Goal: Information Seeking & Learning: Understand process/instructions

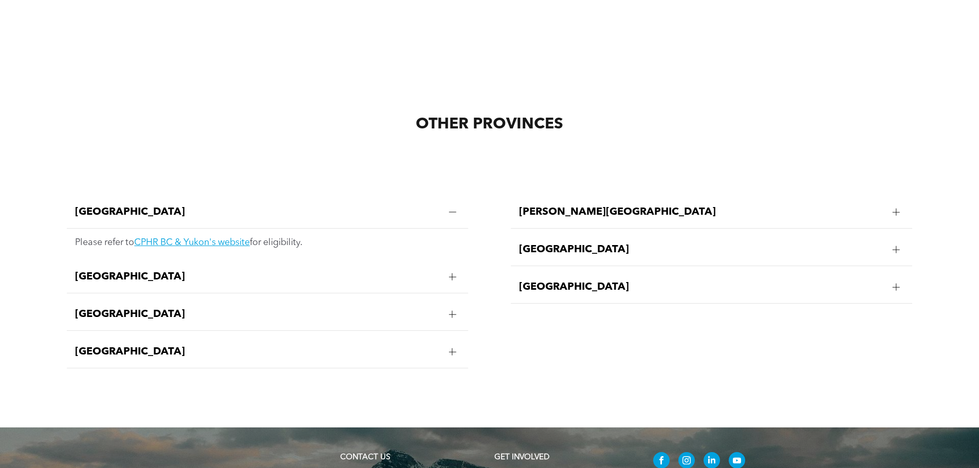
scroll to position [2016, 0]
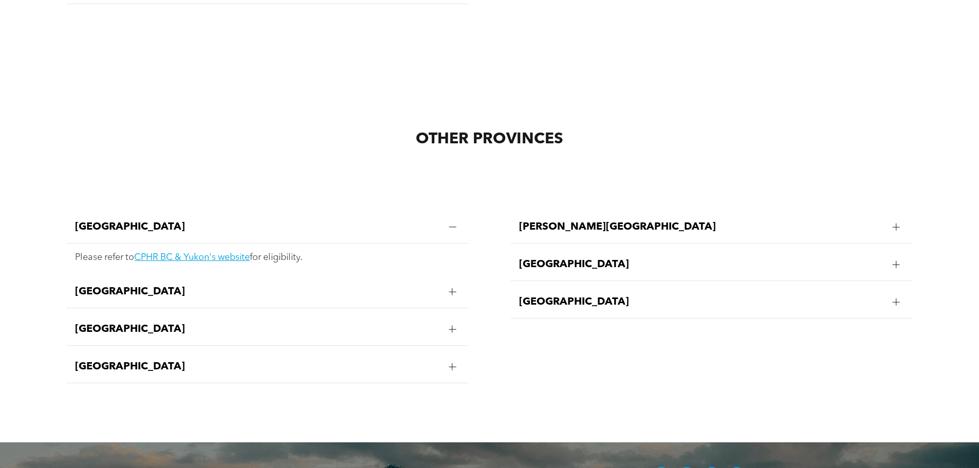
click at [640, 258] on span "[GEOGRAPHIC_DATA]" at bounding box center [701, 264] width 365 height 12
click at [626, 319] on div "[GEOGRAPHIC_DATA]" at bounding box center [711, 329] width 401 height 32
click at [631, 221] on span "[PERSON_NAME][GEOGRAPHIC_DATA]" at bounding box center [701, 227] width 365 height 12
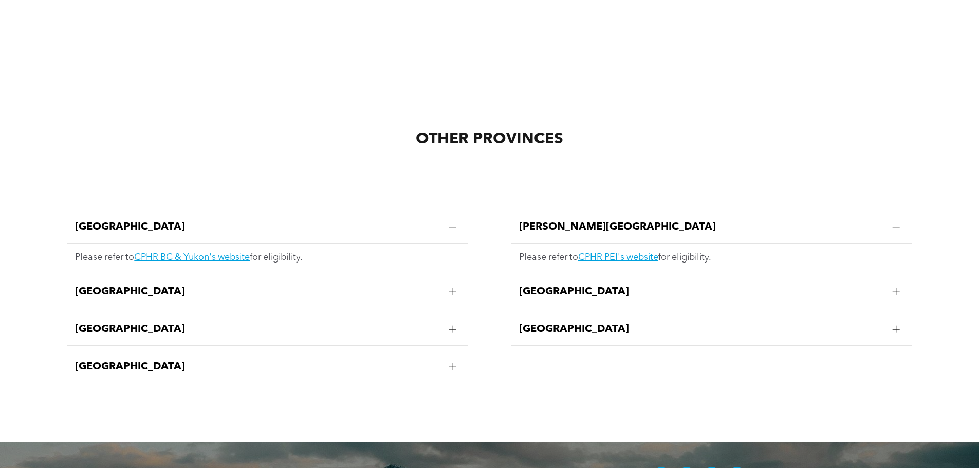
click at [155, 286] on span "[GEOGRAPHIC_DATA]" at bounding box center [257, 292] width 365 height 12
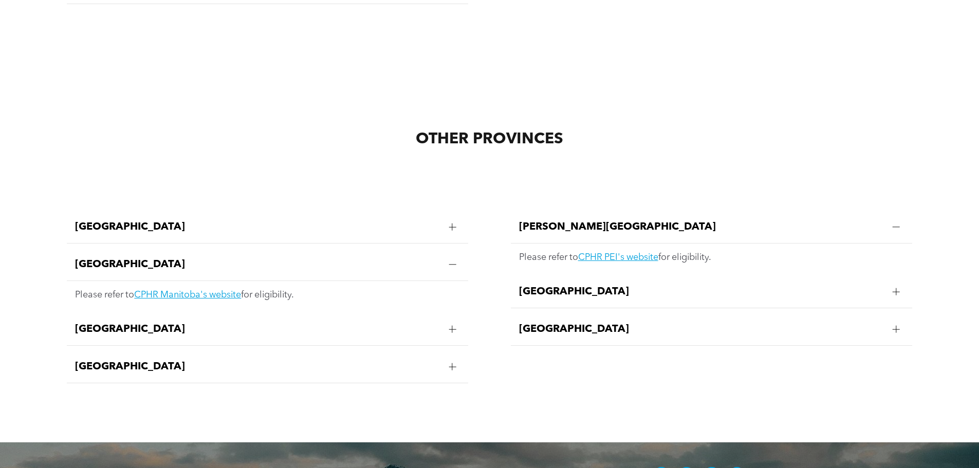
click at [153, 323] on span "[GEOGRAPHIC_DATA]" at bounding box center [257, 329] width 365 height 12
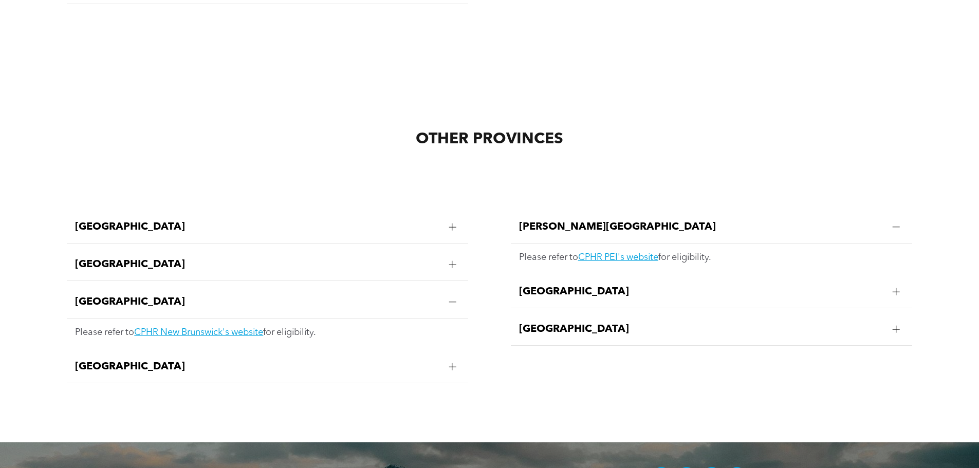
click at [162, 361] on span "[GEOGRAPHIC_DATA]" at bounding box center [257, 367] width 365 height 12
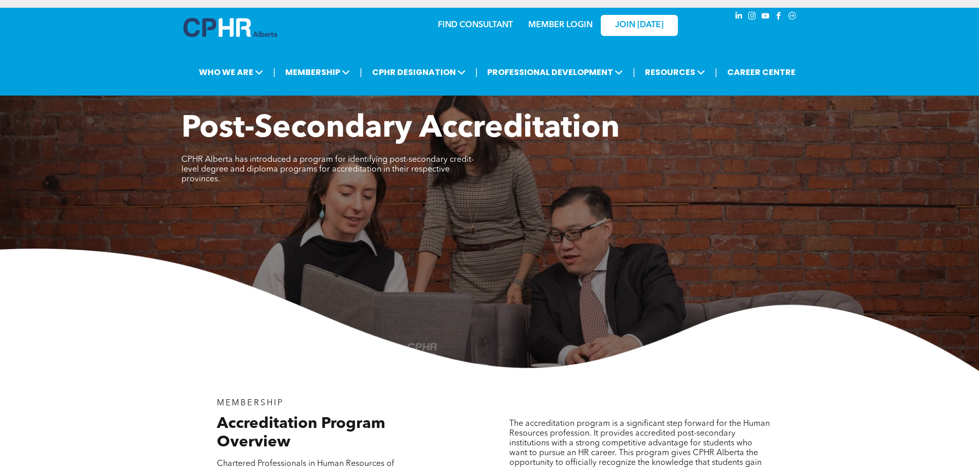
scroll to position [0, 0]
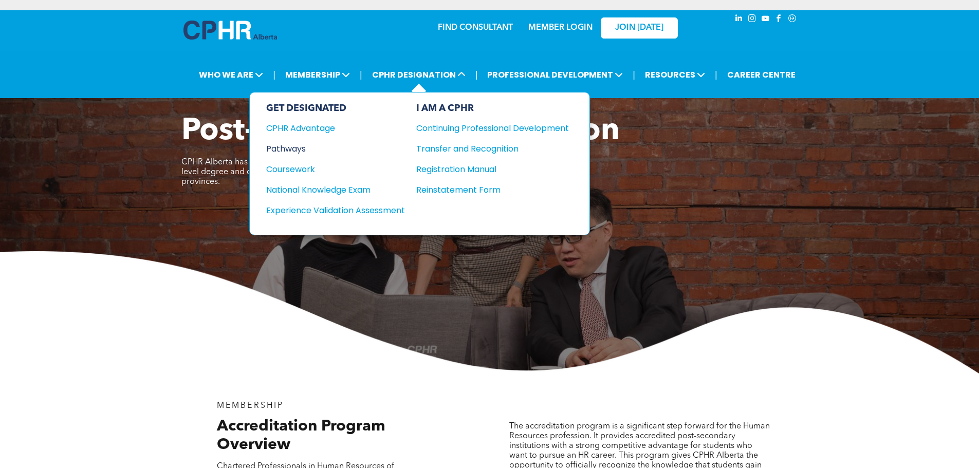
click at [291, 143] on div "Pathways" at bounding box center [328, 148] width 125 height 13
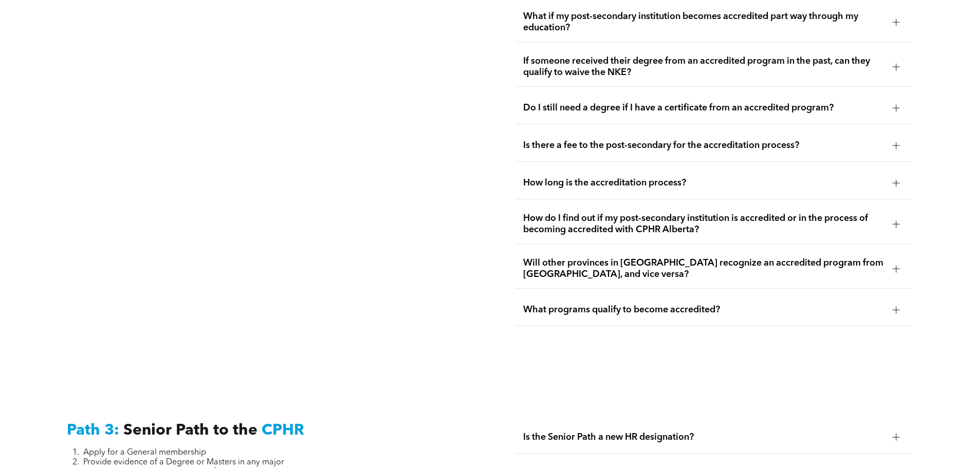
scroll to position [2364, 0]
